Goal: Information Seeking & Learning: Learn about a topic

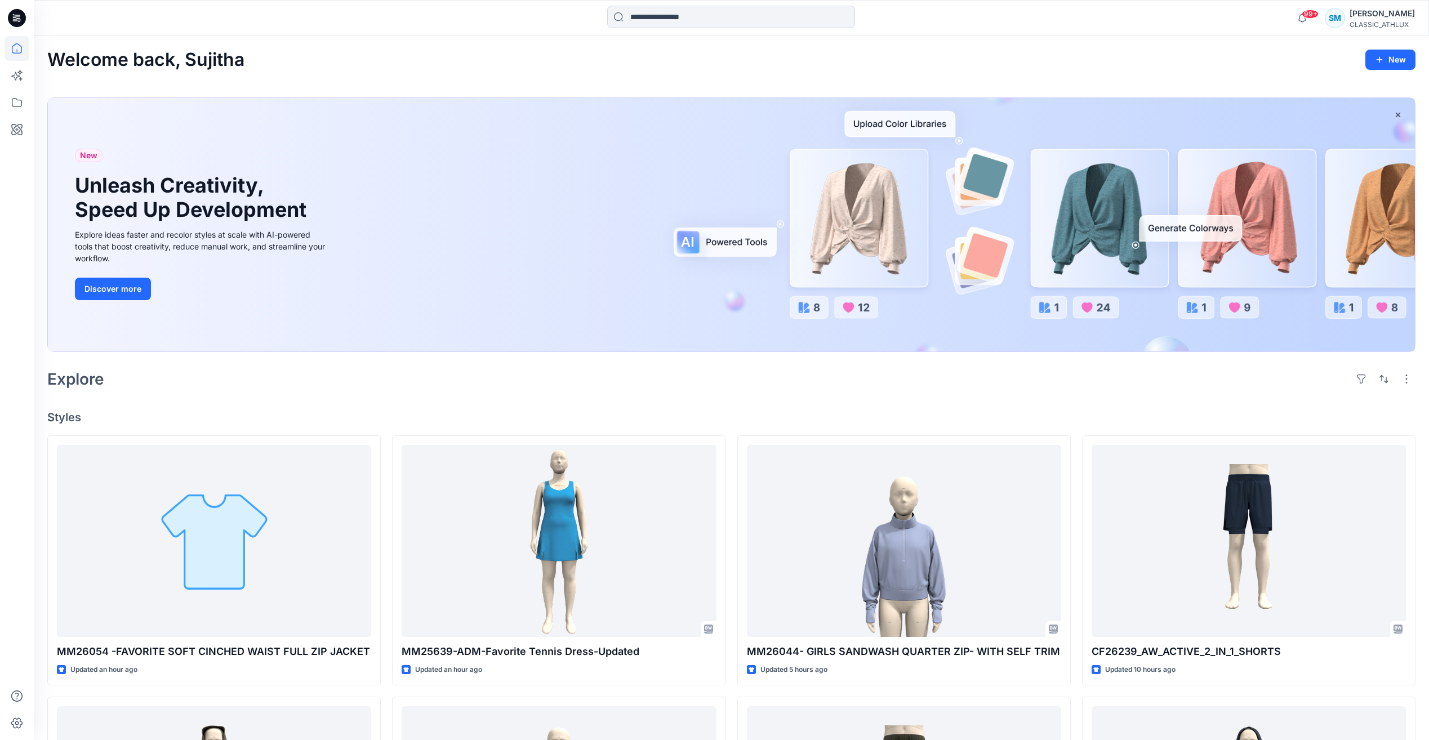
scroll to position [169, 0]
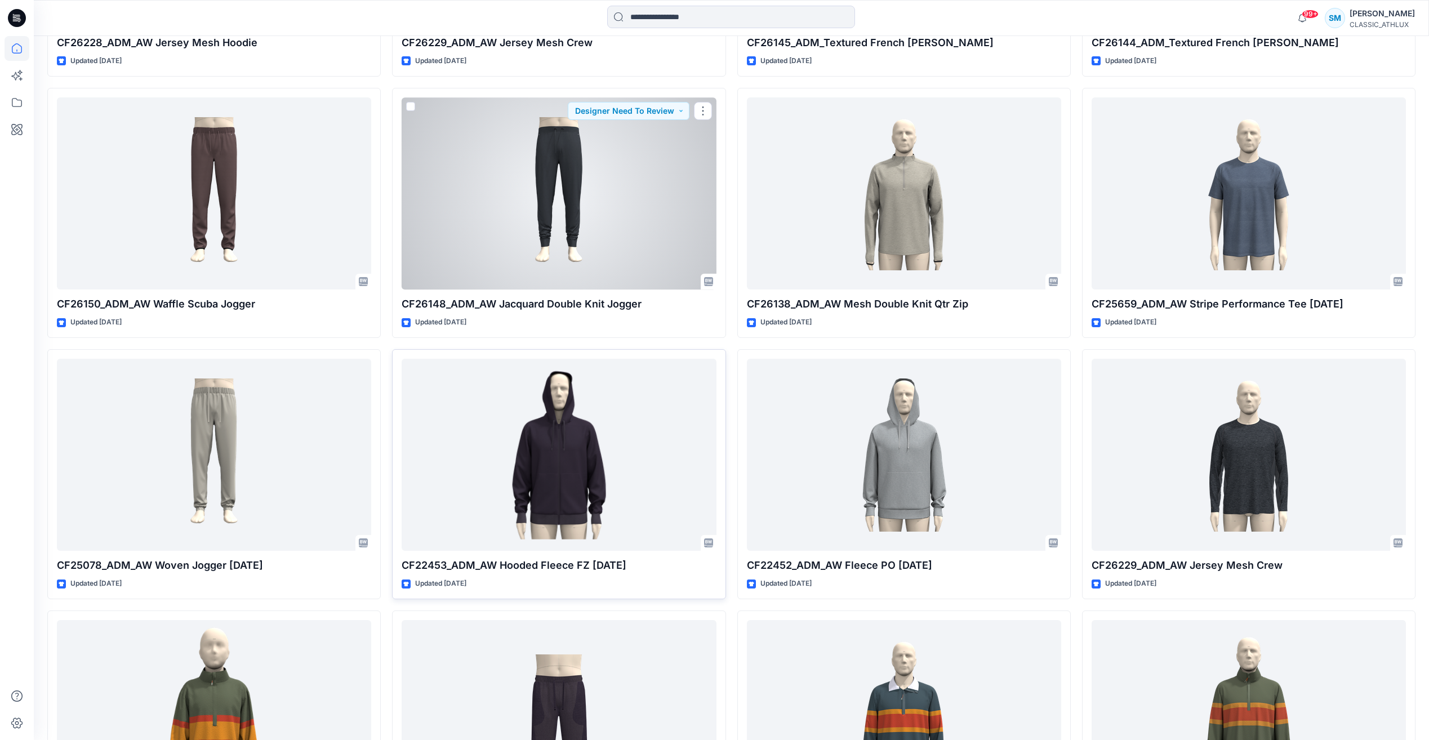
scroll to position [3817, 0]
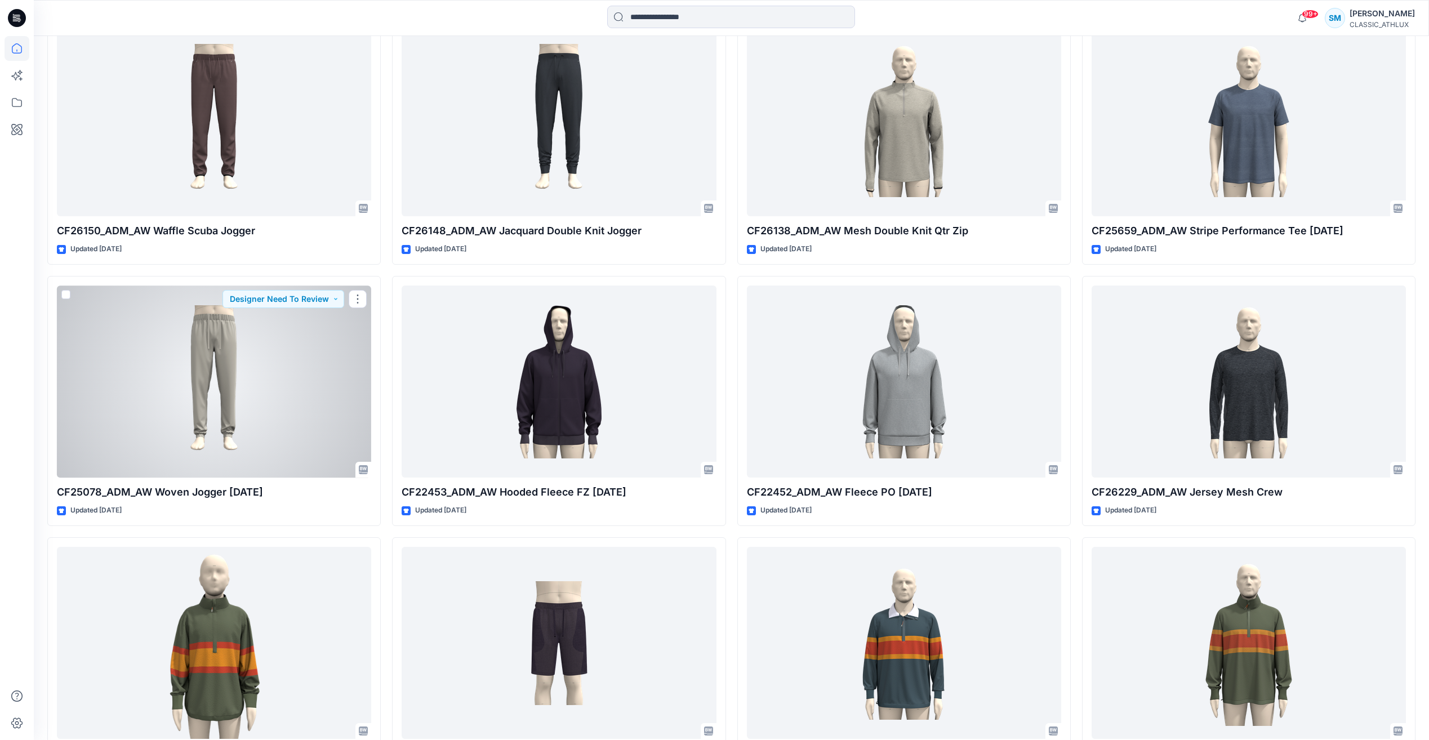
drag, startPoint x: 261, startPoint y: 390, endPoint x: 279, endPoint y: 381, distance: 19.9
click at [261, 390] on div at bounding box center [214, 381] width 314 height 192
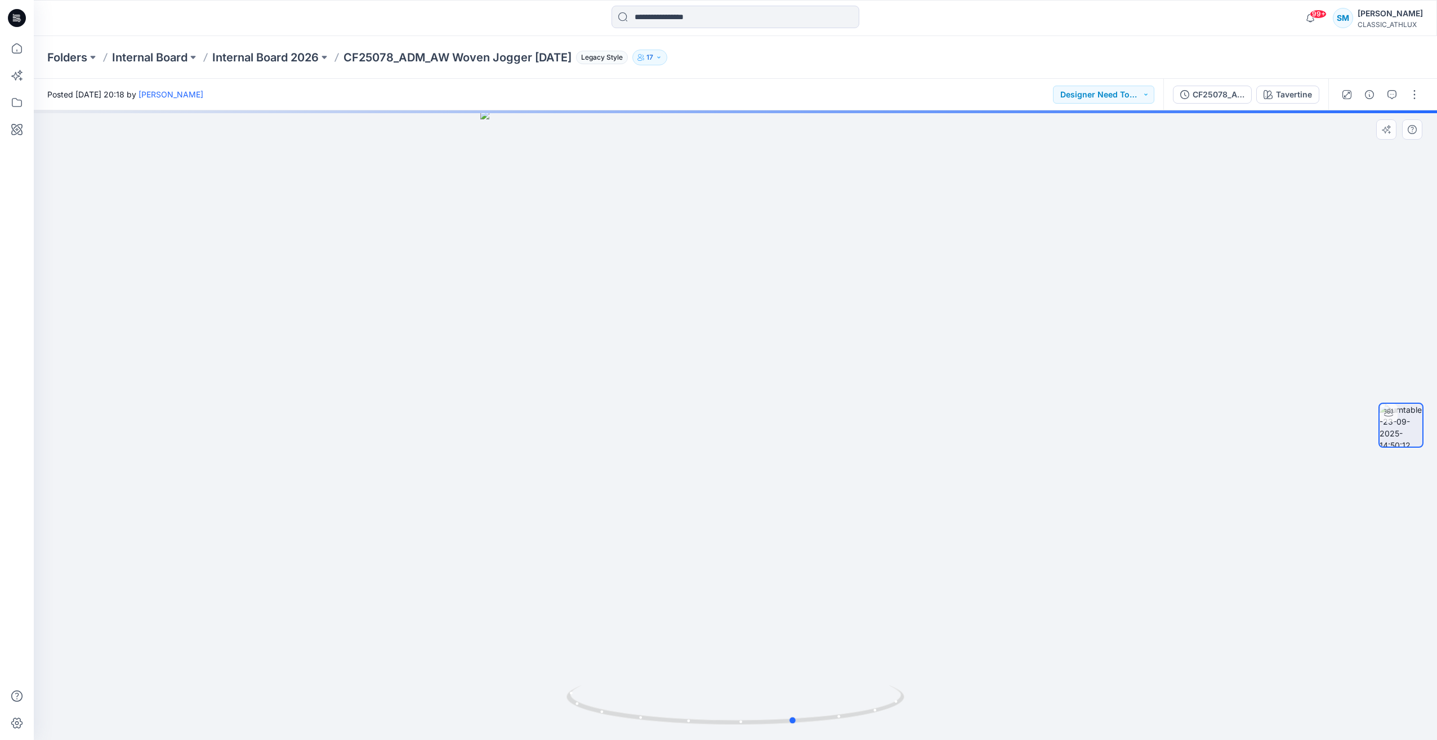
drag, startPoint x: 1157, startPoint y: 487, endPoint x: 1186, endPoint y: 499, distance: 32.5
click at [1186, 499] on div at bounding box center [735, 425] width 1403 height 630
drag, startPoint x: 449, startPoint y: 564, endPoint x: 404, endPoint y: 543, distance: 49.6
click at [407, 545] on div at bounding box center [735, 425] width 1403 height 630
drag, startPoint x: 374, startPoint y: 539, endPoint x: 359, endPoint y: 533, distance: 16.6
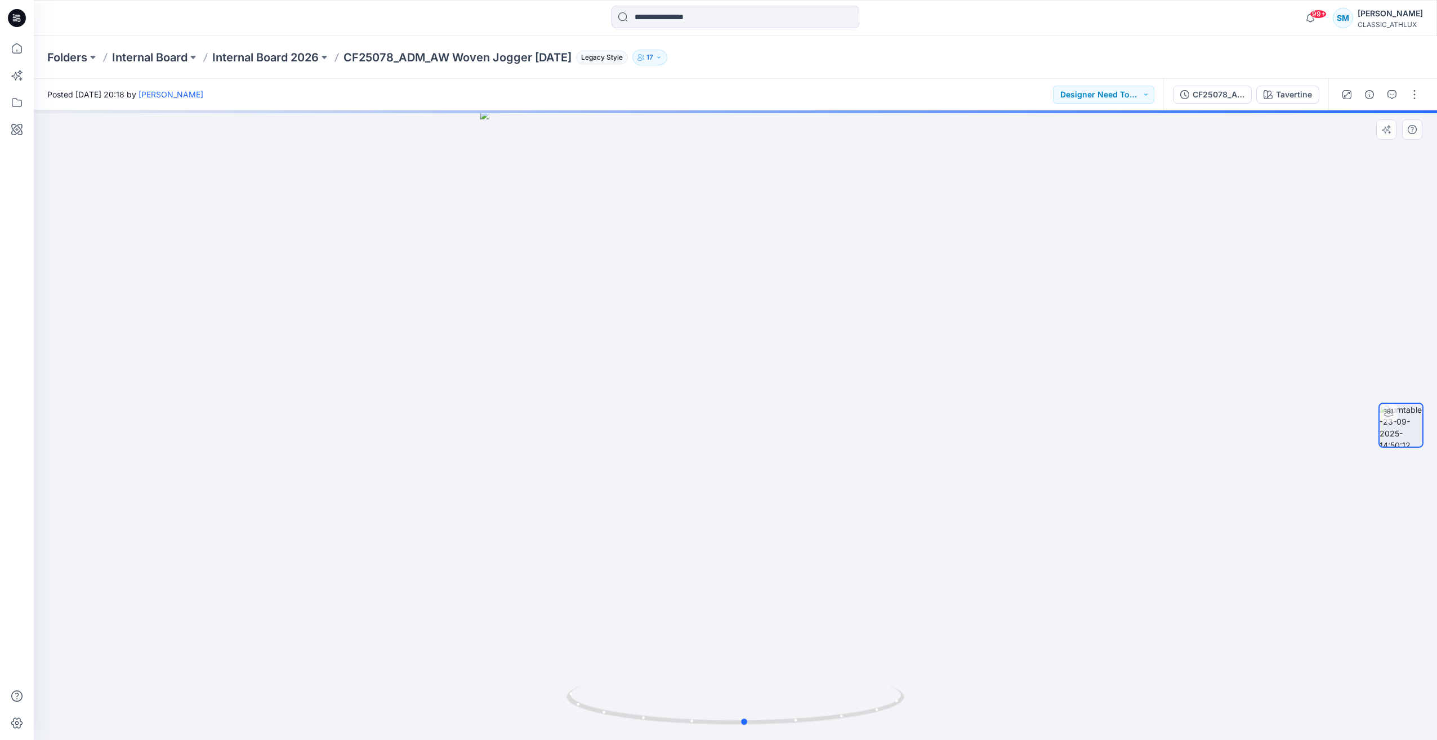
click at [362, 534] on div at bounding box center [735, 425] width 1403 height 630
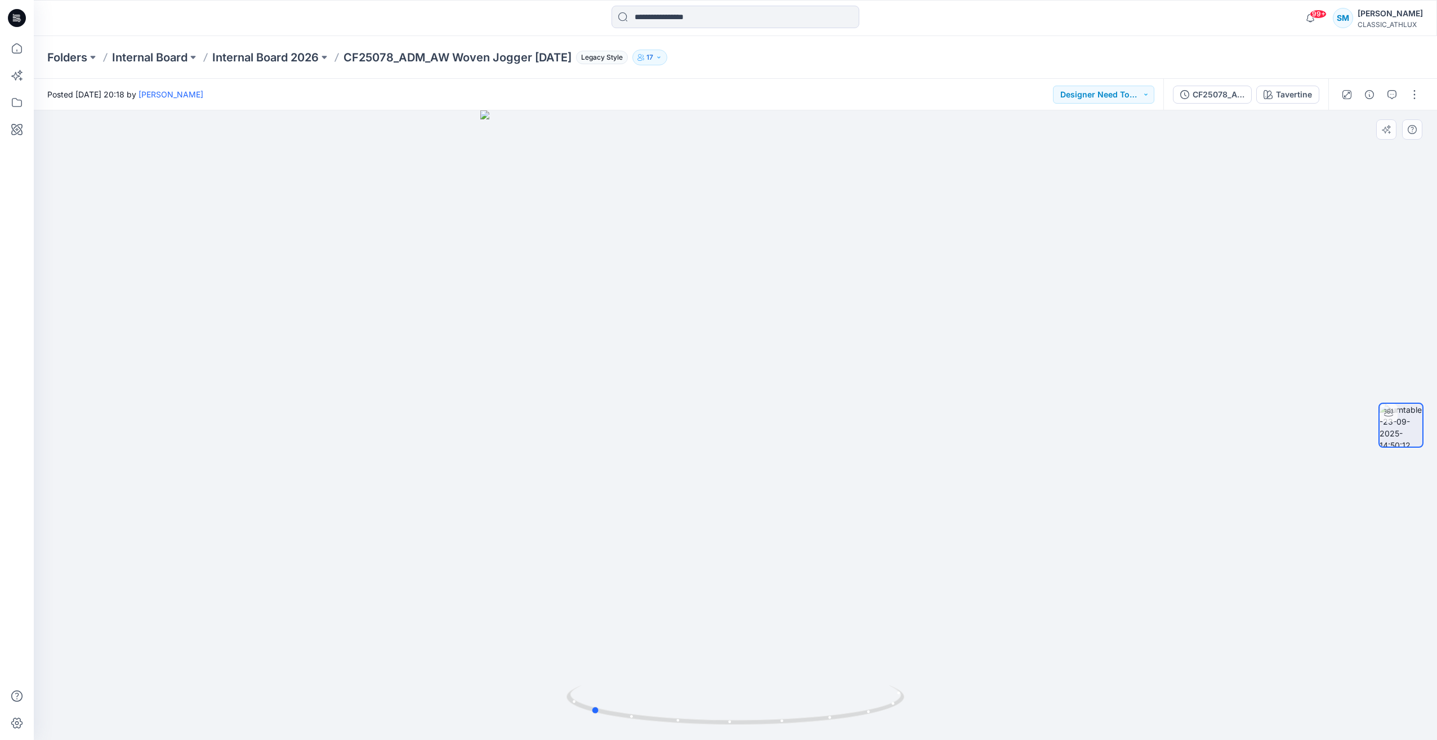
drag, startPoint x: 336, startPoint y: 519, endPoint x: 192, endPoint y: 498, distance: 145.7
click at [192, 498] on div at bounding box center [735, 425] width 1403 height 630
